Goal: Check status: Check status

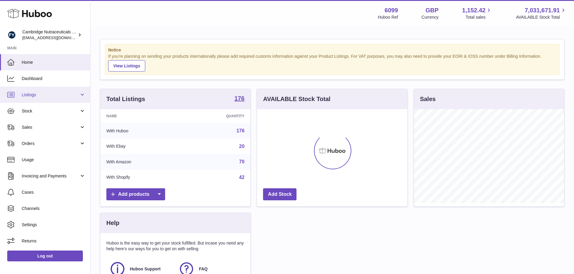
scroll to position [94, 150]
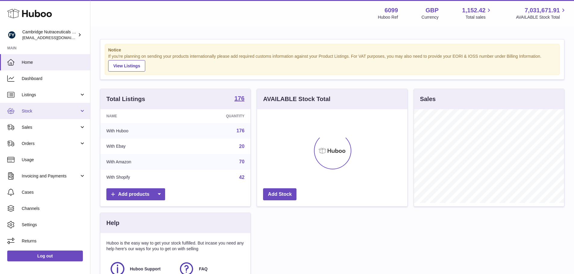
click at [32, 109] on span "Stock" at bounding box center [51, 111] width 58 height 6
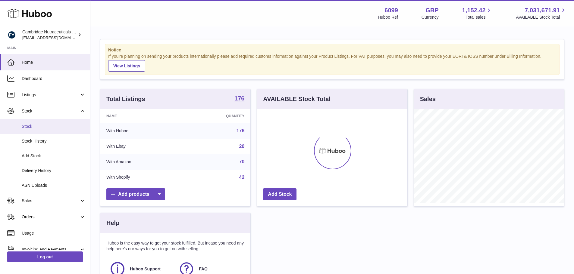
click at [42, 128] on span "Stock" at bounding box center [54, 127] width 64 height 6
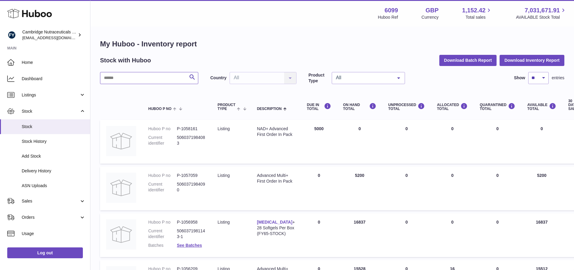
click at [156, 79] on input "text" at bounding box center [149, 78] width 98 height 12
type input "*"
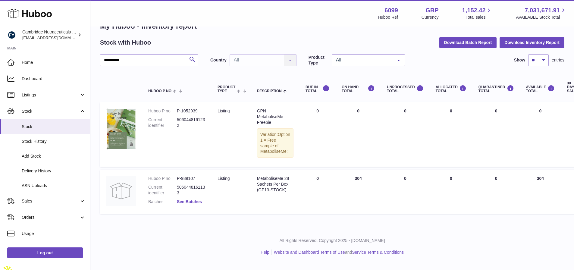
click at [190, 204] on link "See Batches" at bounding box center [189, 201] width 25 height 5
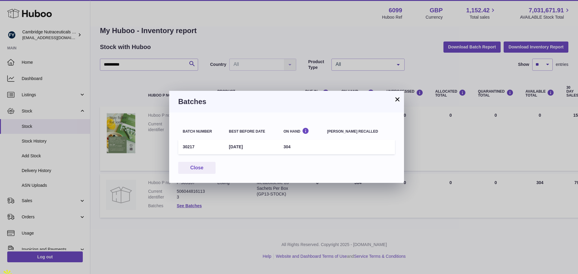
click at [395, 98] on button "×" at bounding box center [397, 99] width 7 height 7
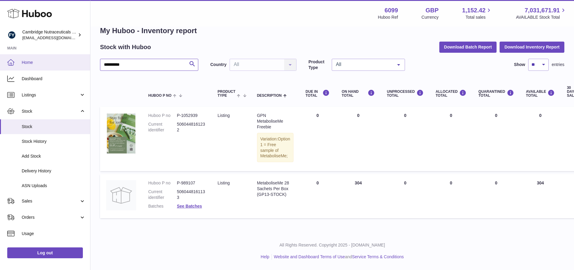
drag, startPoint x: 150, startPoint y: 65, endPoint x: 48, endPoint y: 66, distance: 102.1
click at [49, 65] on div "**********" at bounding box center [287, 128] width 574 height 282
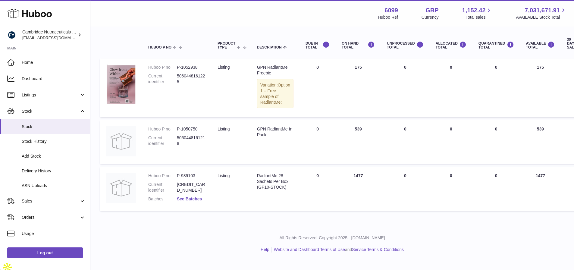
scroll to position [64, 0]
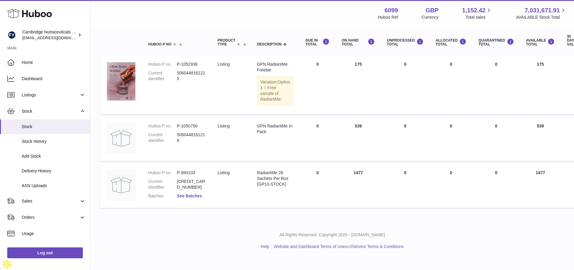
click at [189, 198] on link "See Batches" at bounding box center [189, 195] width 25 height 5
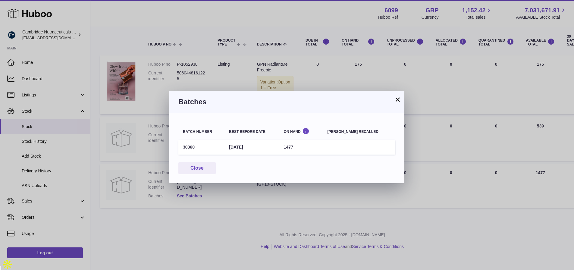
scroll to position [60, 0]
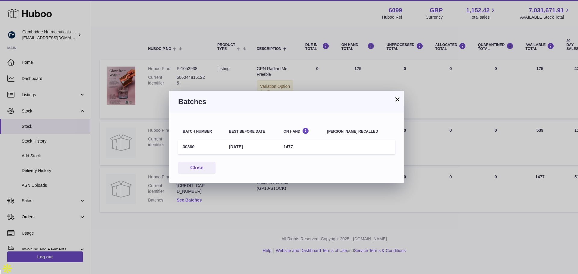
click at [397, 99] on button "×" at bounding box center [397, 99] width 7 height 7
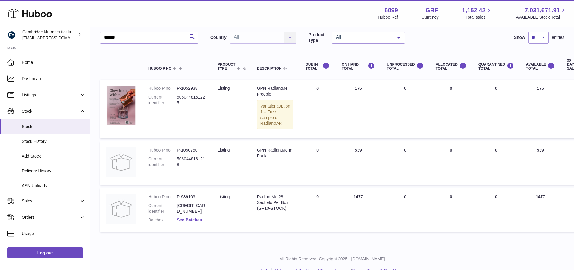
scroll to position [30, 0]
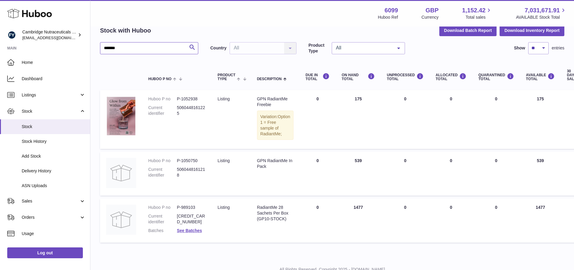
drag, startPoint x: 142, startPoint y: 46, endPoint x: 72, endPoint y: 49, distance: 70.2
click at [73, 50] on div "Huboo Cambridge Nutraceuticals Ltd [EMAIL_ADDRESS][DOMAIN_NAME] Main Home Dashb…" at bounding box center [287, 131] width 574 height 323
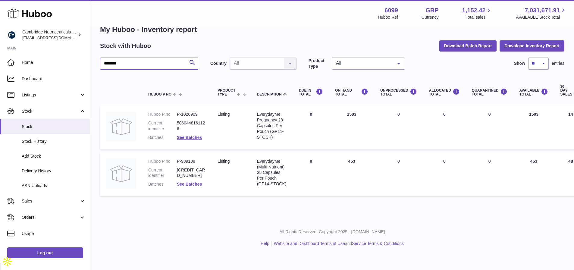
scroll to position [5, 0]
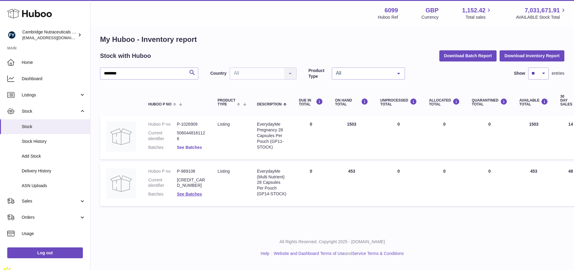
click at [187, 145] on link "See Batches" at bounding box center [189, 147] width 25 height 5
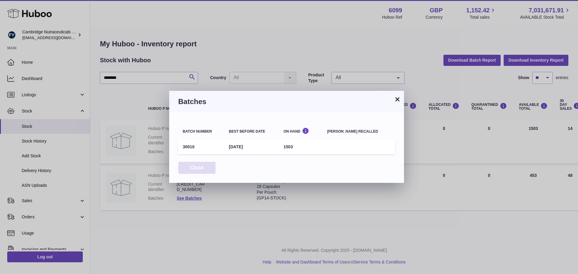
click at [189, 168] on button "Close" at bounding box center [196, 168] width 37 height 12
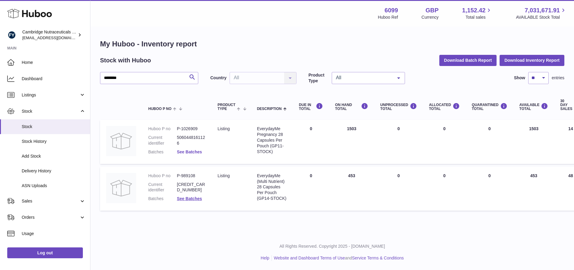
click at [189, 153] on link "See Batches" at bounding box center [189, 151] width 25 height 5
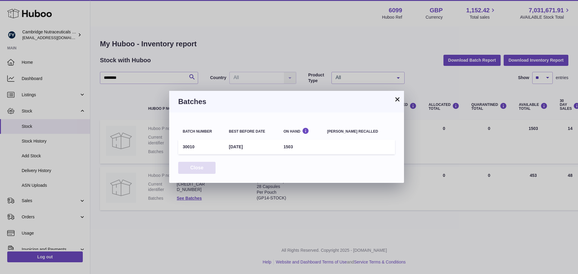
click at [195, 167] on button "Close" at bounding box center [196, 168] width 37 height 12
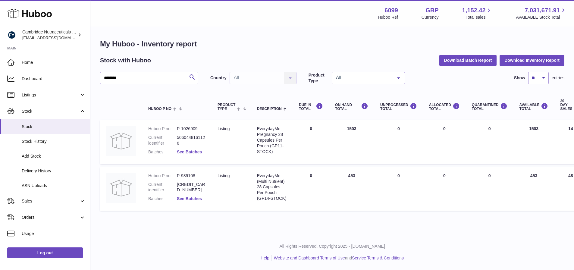
click at [189, 197] on link "See Batches" at bounding box center [189, 198] width 25 height 5
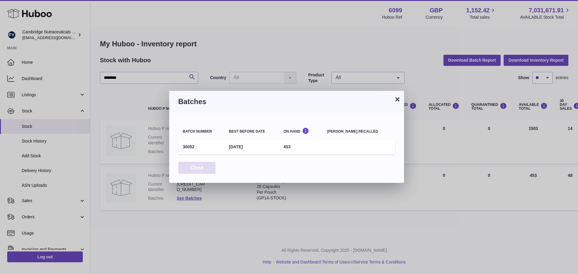
click at [196, 171] on button "Close" at bounding box center [196, 168] width 37 height 12
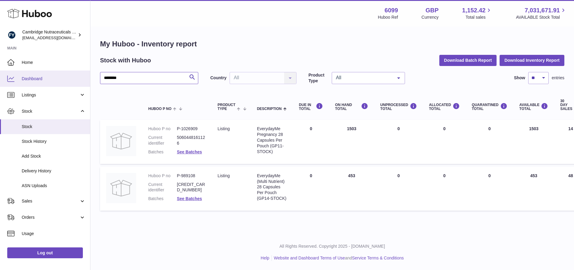
drag, startPoint x: 147, startPoint y: 77, endPoint x: 35, endPoint y: 73, distance: 112.4
click at [33, 78] on div "Huboo Cambridge Nutraceuticals Ltd [EMAIL_ADDRESS][DOMAIN_NAME] Main Home Dashb…" at bounding box center [287, 135] width 574 height 270
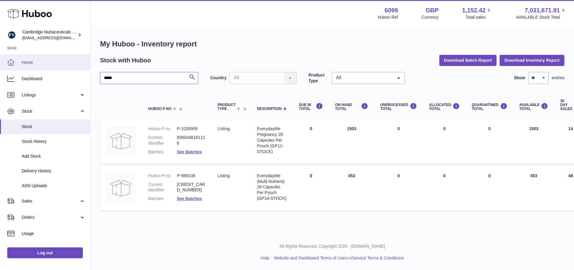
type input "*****"
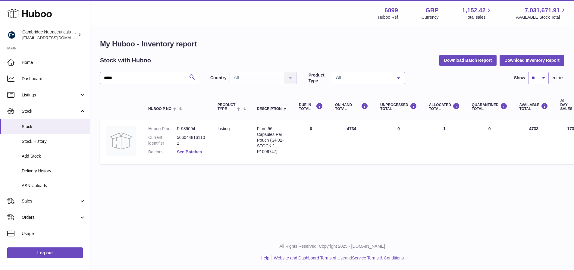
click at [197, 153] on link "See Batches" at bounding box center [189, 151] width 25 height 5
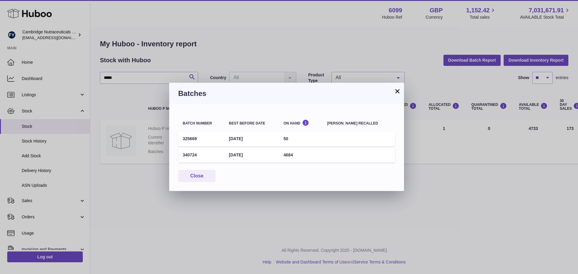
click at [397, 91] on button "×" at bounding box center [397, 91] width 7 height 7
